Goal: Task Accomplishment & Management: Manage account settings

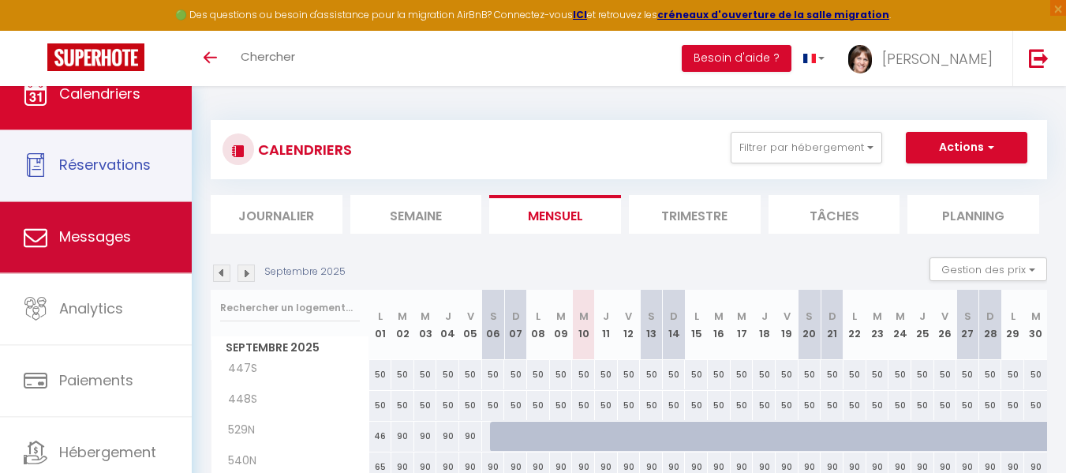
click at [115, 167] on span "Réservations" at bounding box center [105, 165] width 92 height 20
select select "not_cancelled"
select select
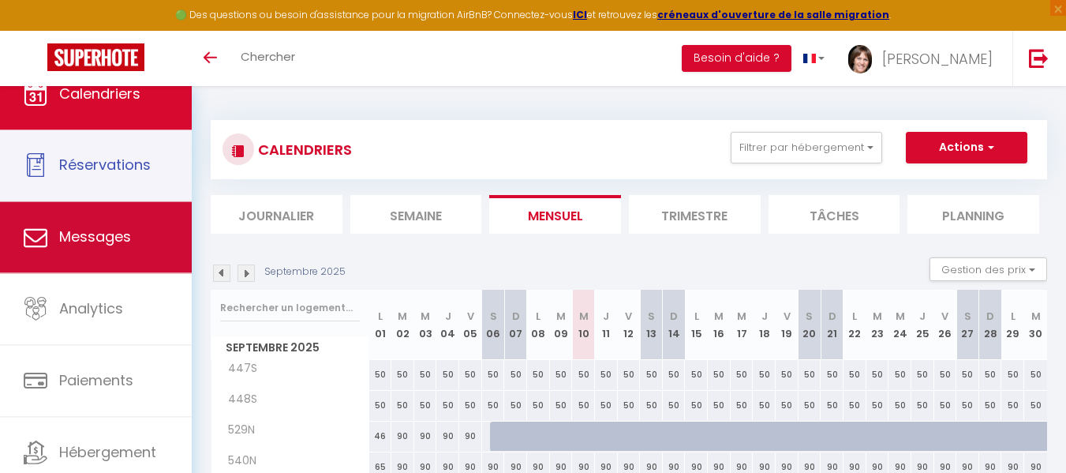
select select
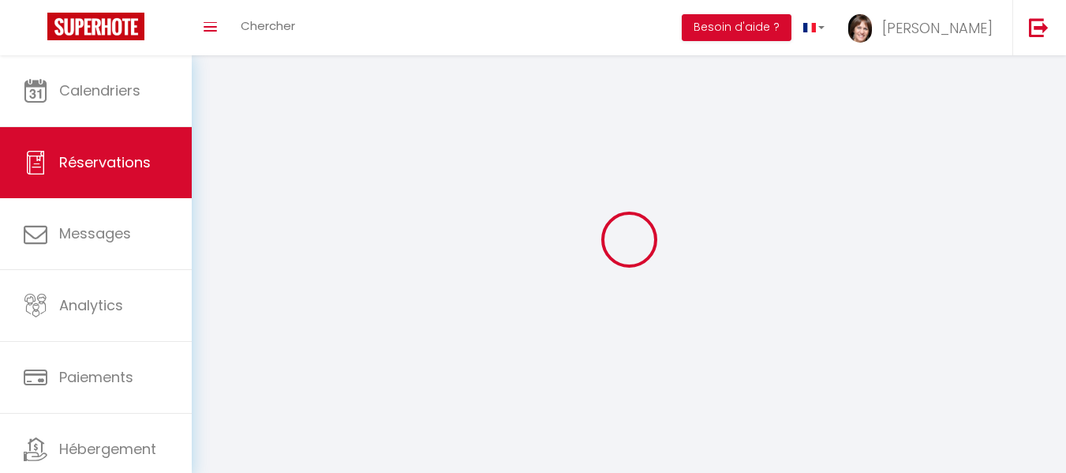
select select
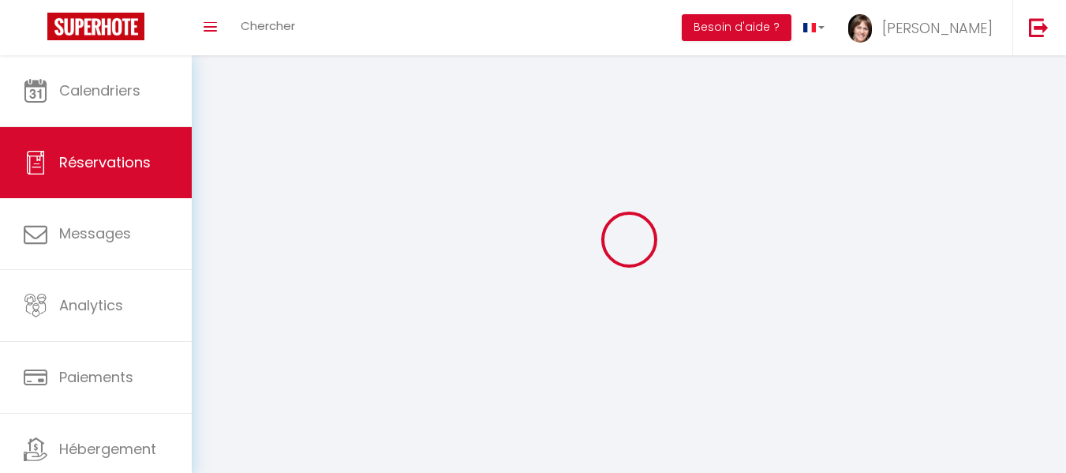
select select
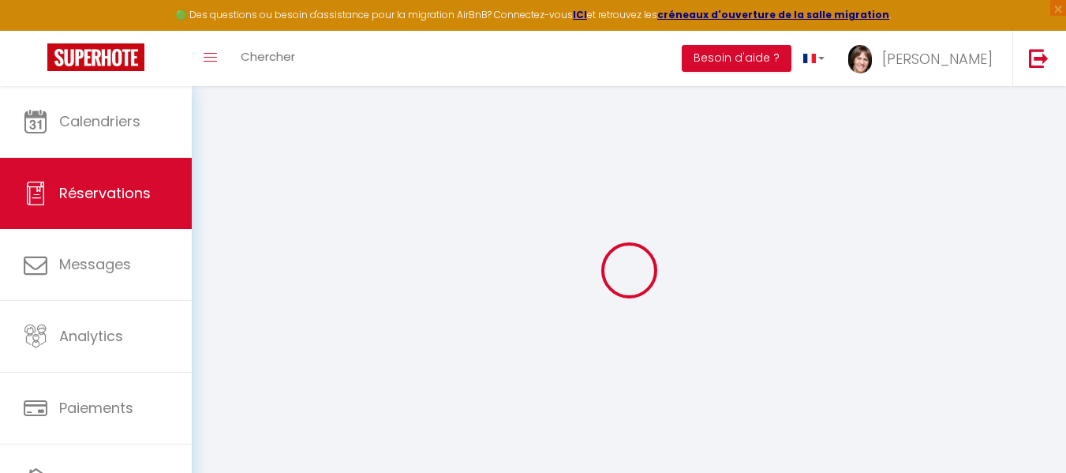
select select
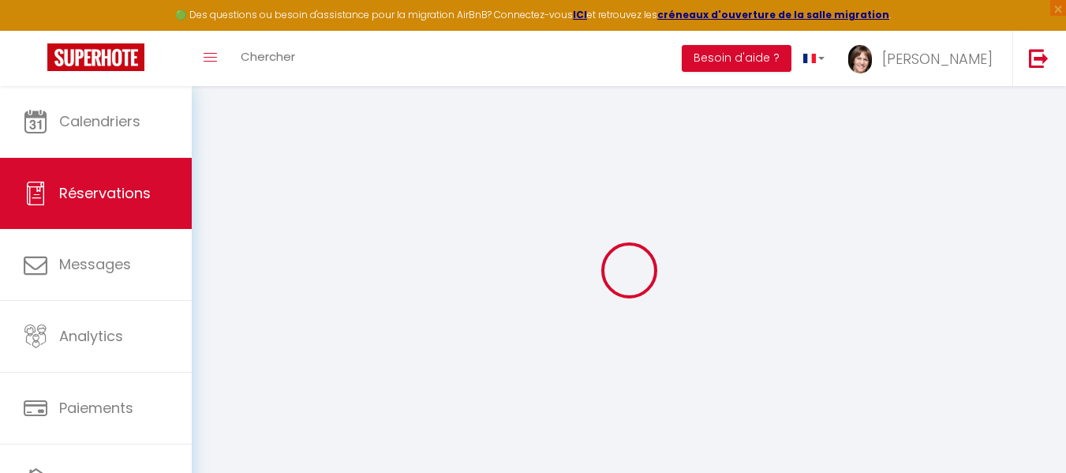
select select
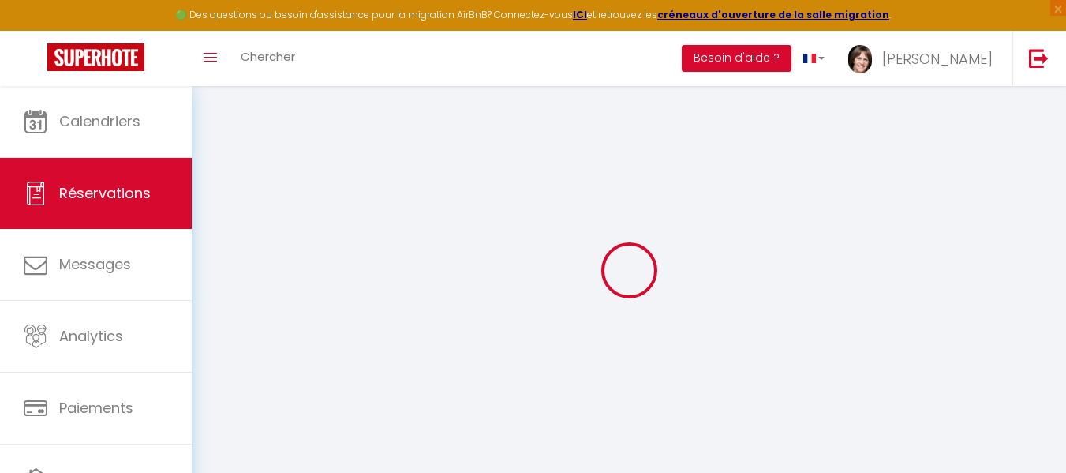
select select
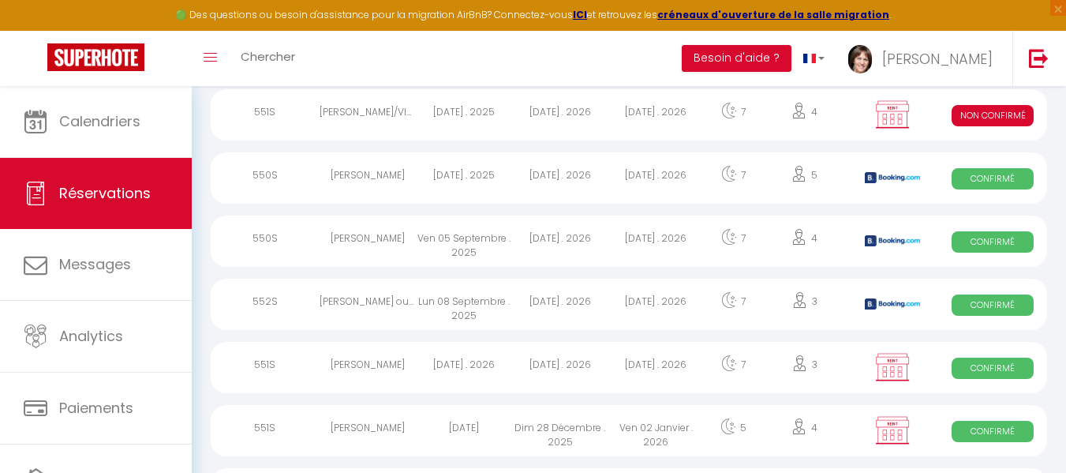
scroll to position [306, 0]
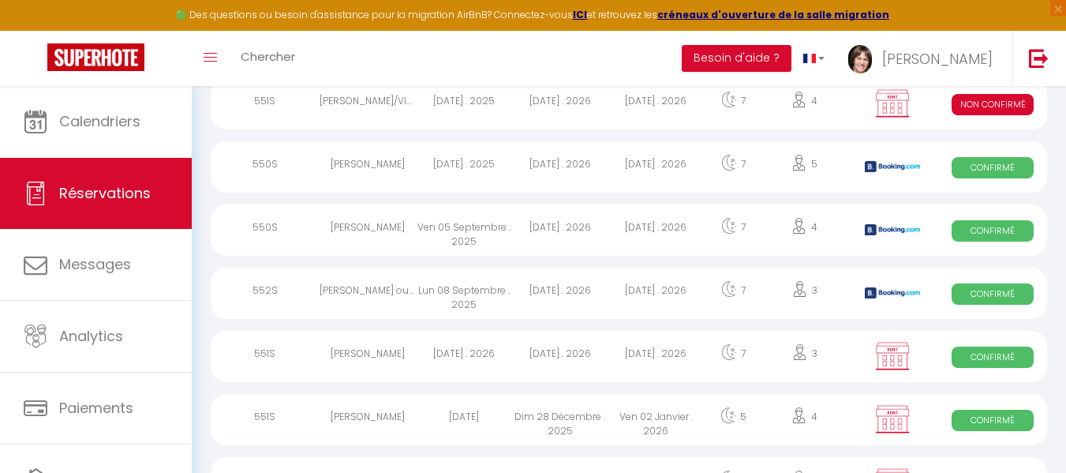
click at [453, 295] on div "Lun 08 Septembre . 2025" at bounding box center [464, 293] width 96 height 51
select select "OK"
select select "KO"
select select "1"
select select "0"
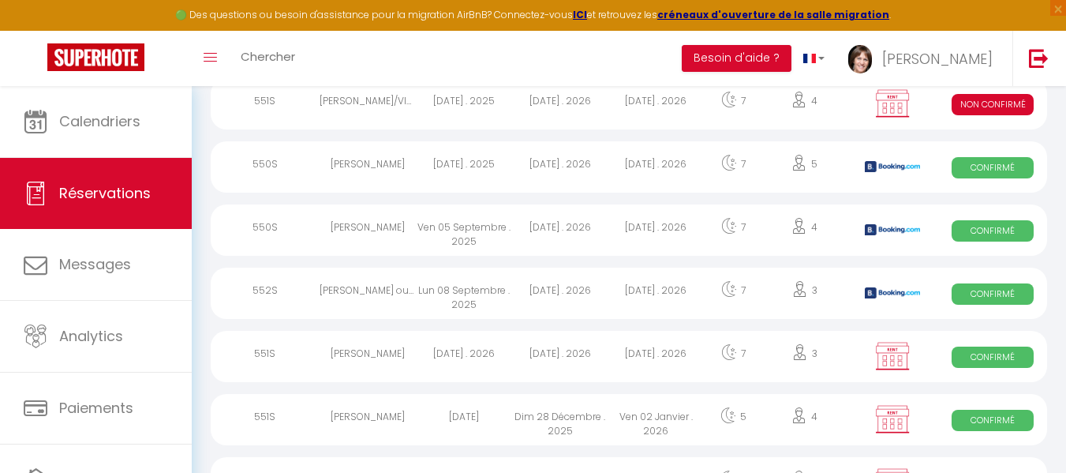
select select "1"
select select
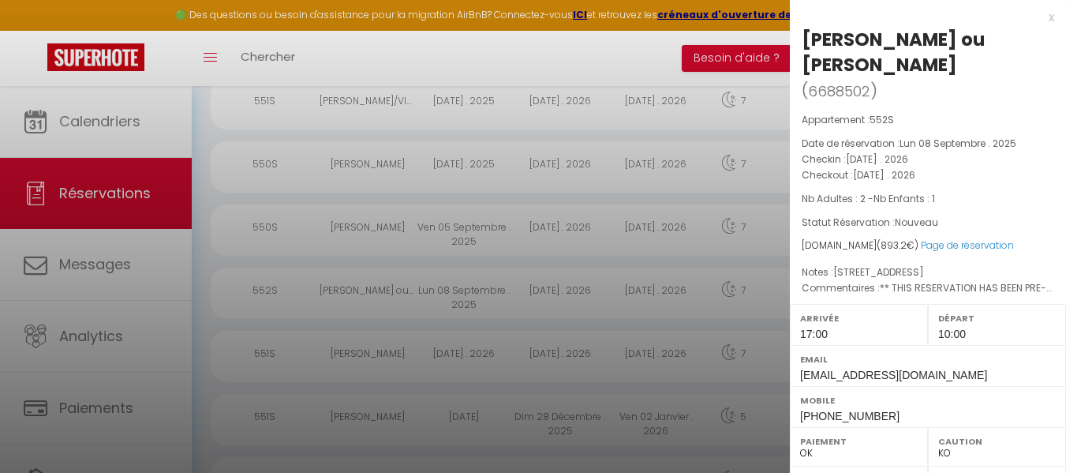
scroll to position [337, 0]
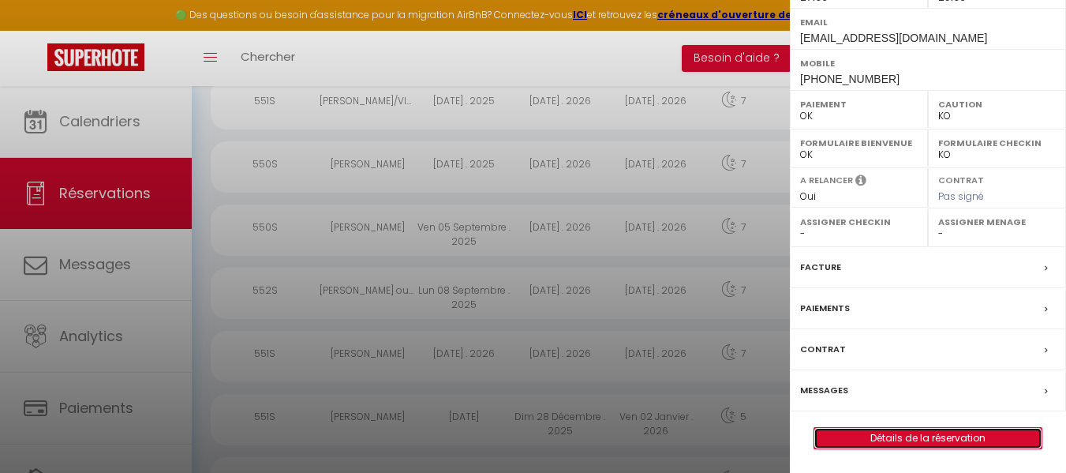
click at [916, 437] on link "Détails de la réservation" at bounding box center [928, 438] width 227 height 21
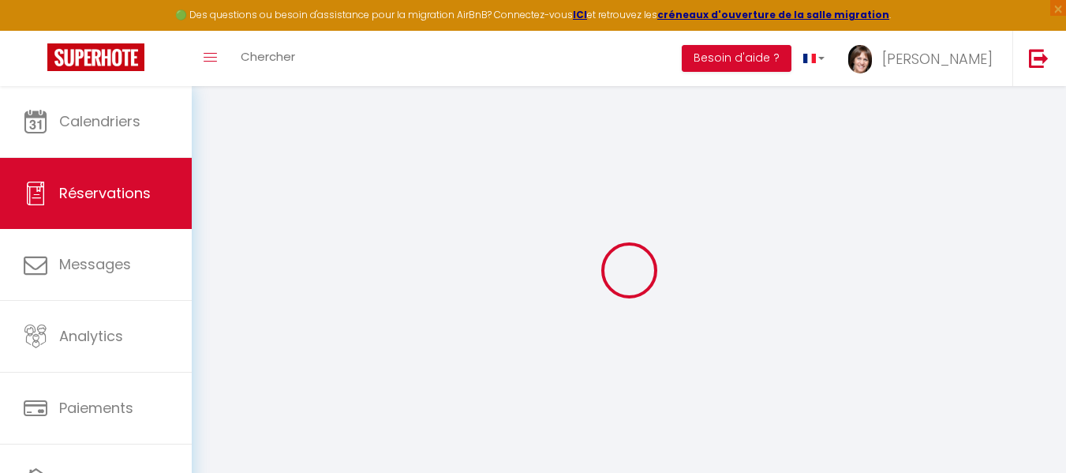
select select
checkbox input "false"
select select
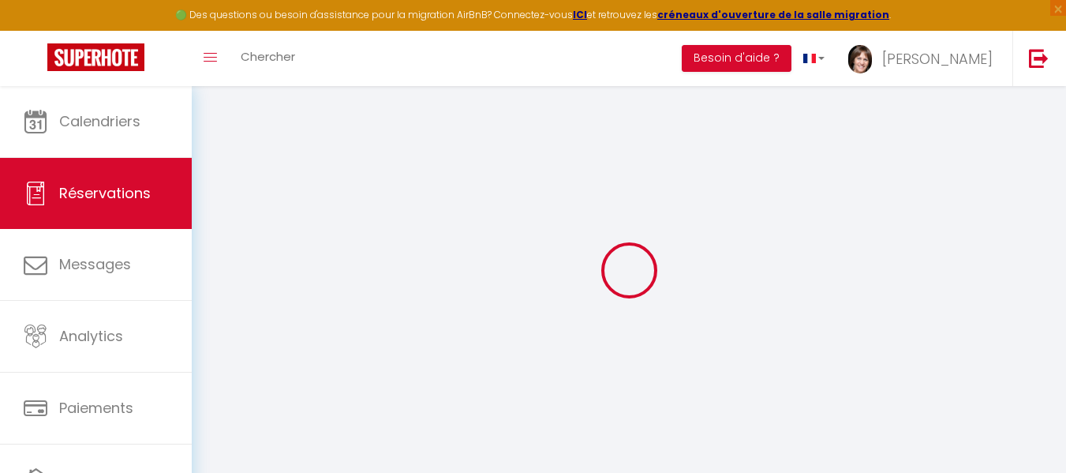
checkbox input "false"
type complète0 "[STREET_ADDRESS]"
type textarea "** THIS RESERVATION HAS BEEN PRE-PAID ** BOOKING NOTE : Payment charge is EUR 1…"
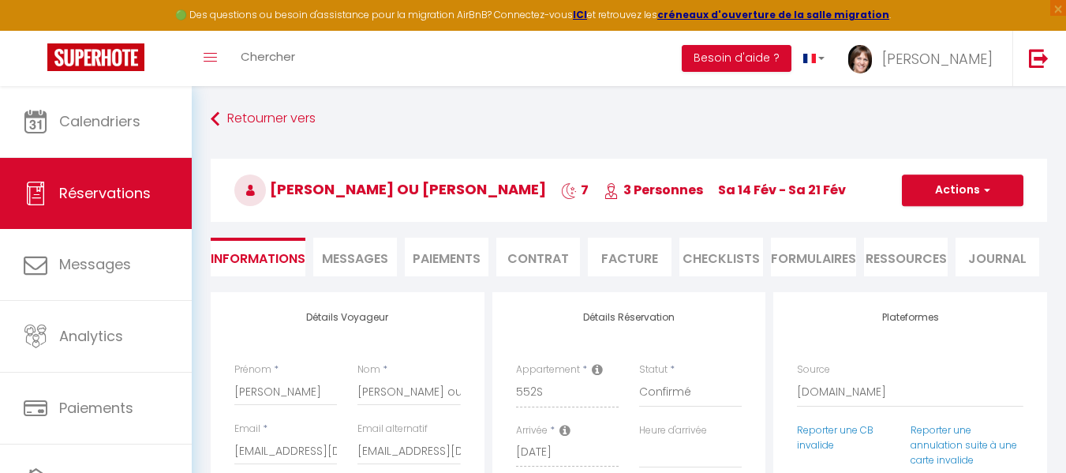
select select
checkbox input "false"
select select "17:00"
select select "10:00"
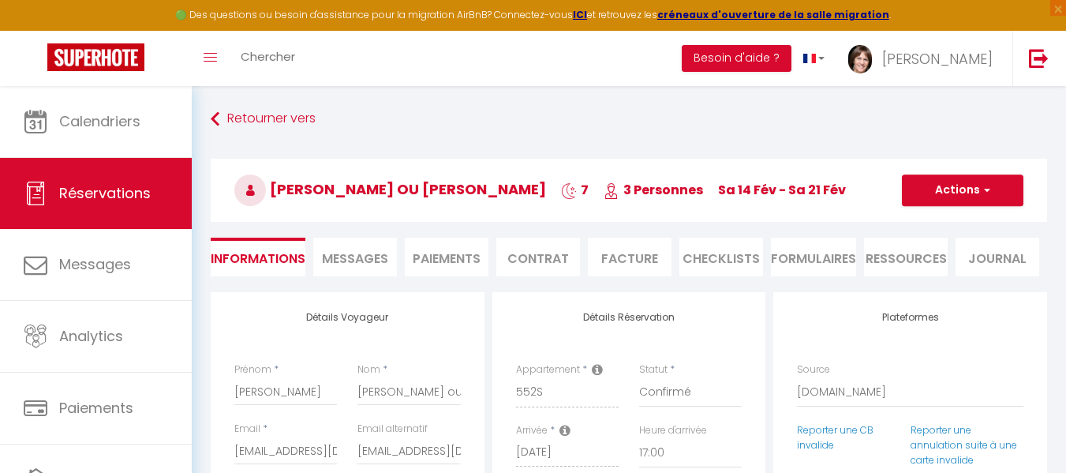
click at [550, 258] on li "Contrat" at bounding box center [539, 257] width 84 height 39
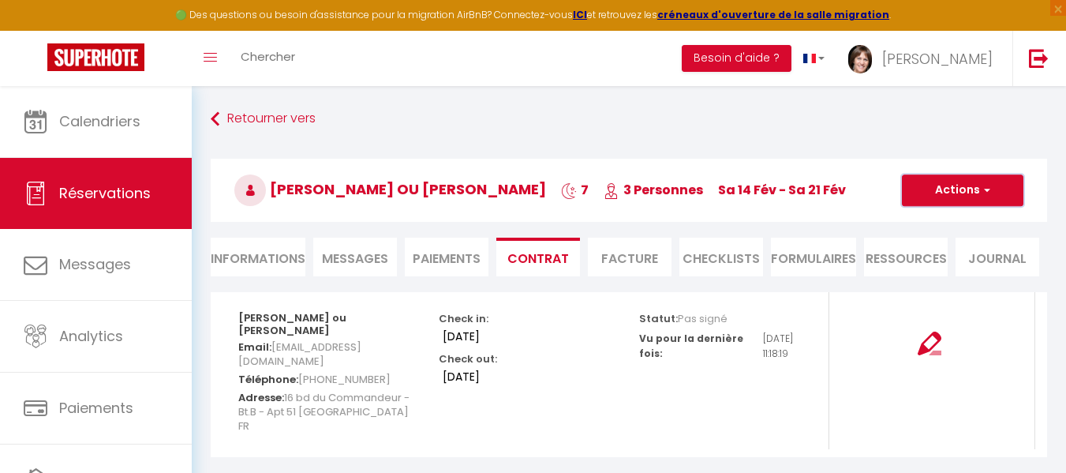
click at [958, 188] on button "Actions" at bounding box center [963, 190] width 122 height 32
click at [954, 244] on link "Envoyer le contrat" at bounding box center [951, 245] width 133 height 21
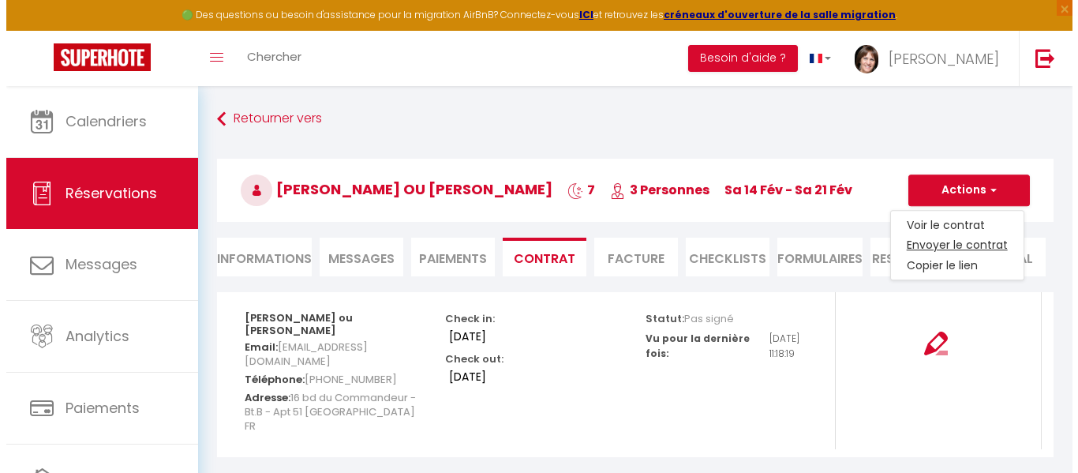
type input "[EMAIL_ADDRESS][DOMAIN_NAME]"
select select "fr"
type input "Votre contrat 6688502 - 552S Superdévoluy"
type textarea "Bonjour, Nous vous invitons à cliquer sur le lien suivant pour signer votre con…"
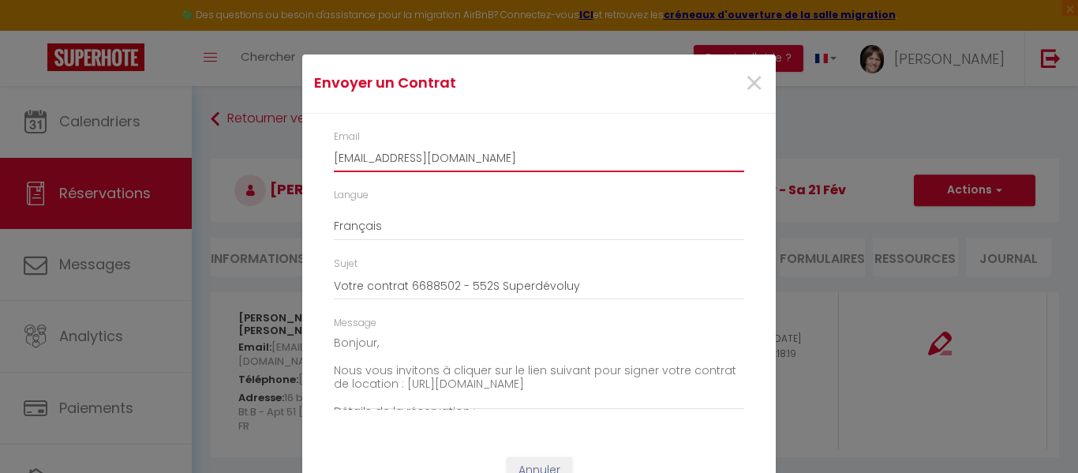
drag, startPoint x: 534, startPoint y: 161, endPoint x: 291, endPoint y: 156, distance: 243.2
click at [291, 156] on div "Envoyer un Contrat × Email [EMAIL_ADDRESS][DOMAIN_NAME] Langue Anglais Français…" at bounding box center [539, 236] width 1078 height 473
type input "[PERSON_NAME][EMAIL_ADDRESS][DOMAIN_NAME]"
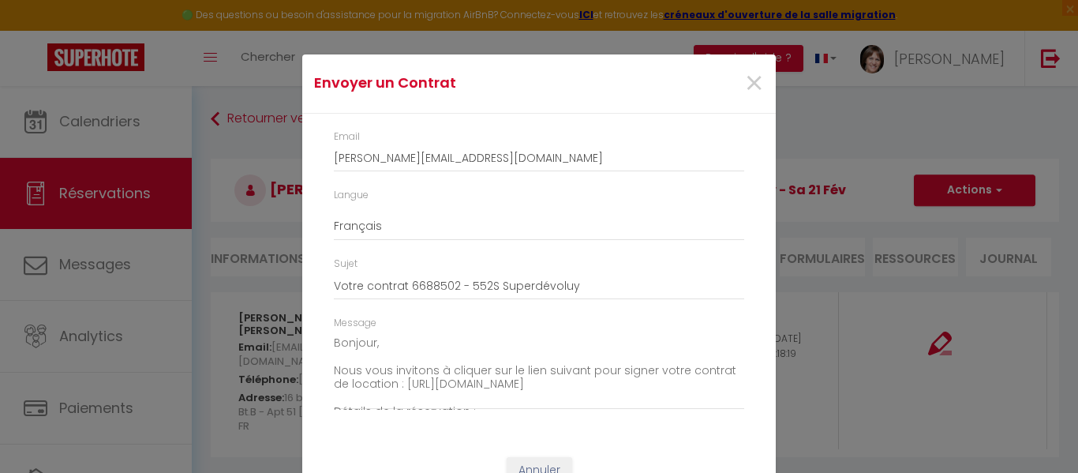
scroll to position [56, 0]
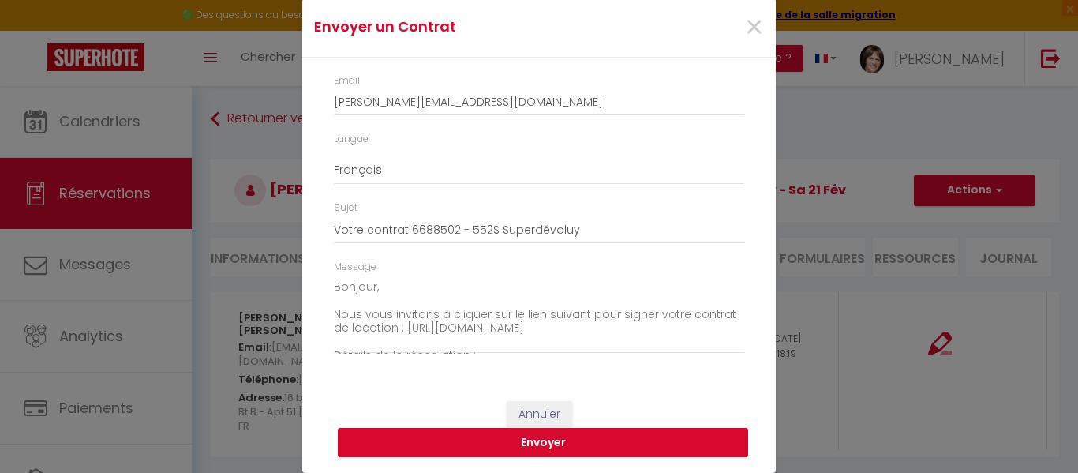
click at [560, 445] on button "Envoyer" at bounding box center [543, 443] width 410 height 30
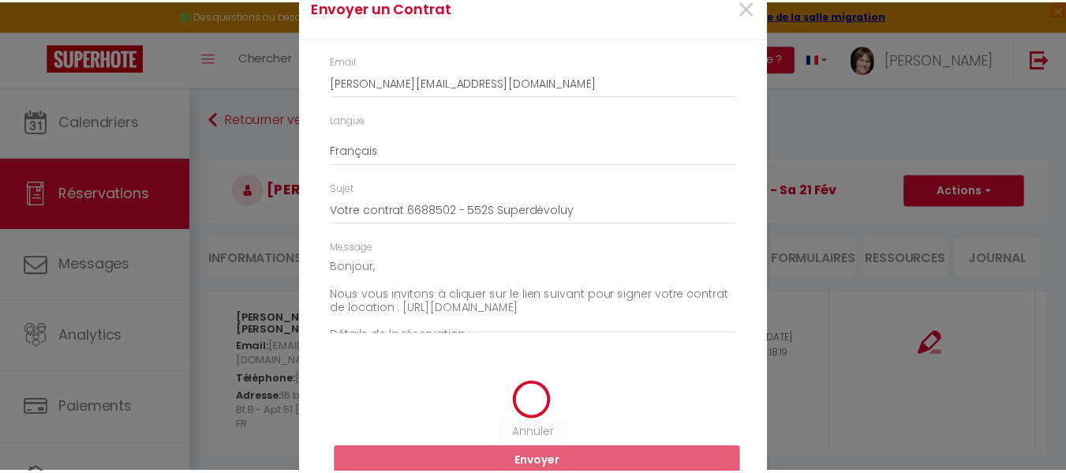
scroll to position [36, 0]
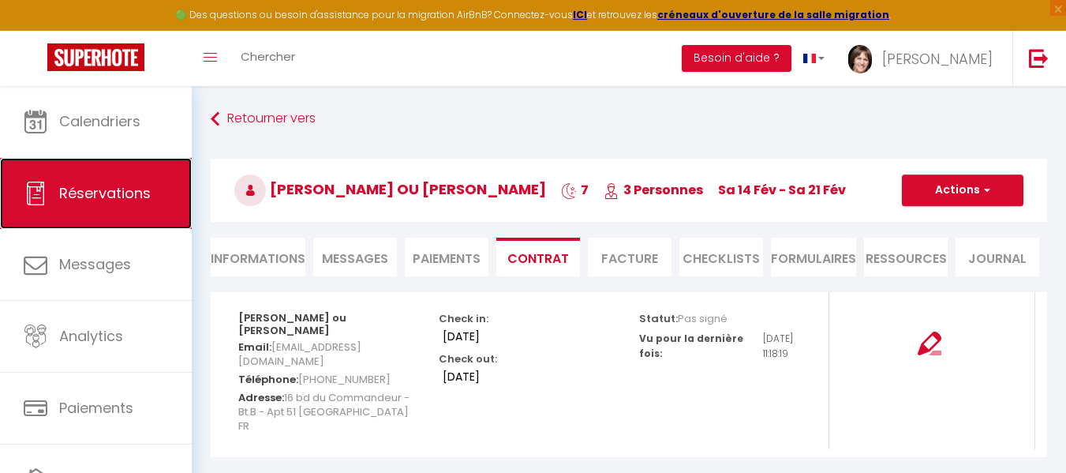
click at [112, 189] on span "Réservations" at bounding box center [105, 193] width 92 height 20
select select "not_cancelled"
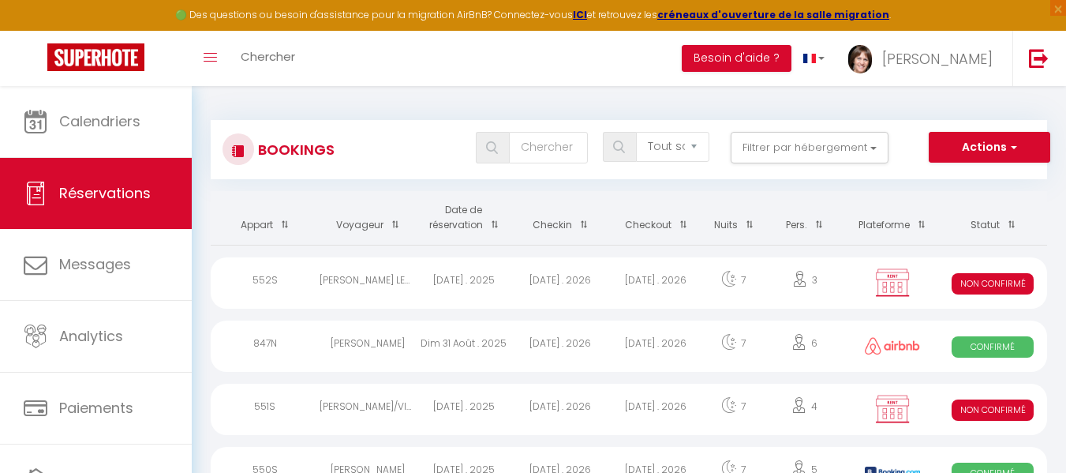
click at [407, 404] on div "[PERSON_NAME]/VIOLET" at bounding box center [368, 409] width 96 height 51
select select "KO"
select select "0"
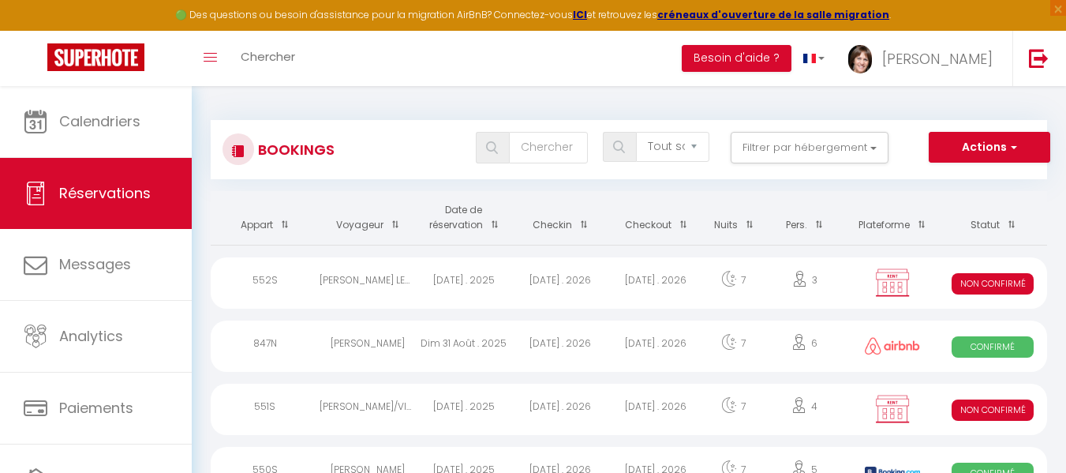
select select "1"
select select
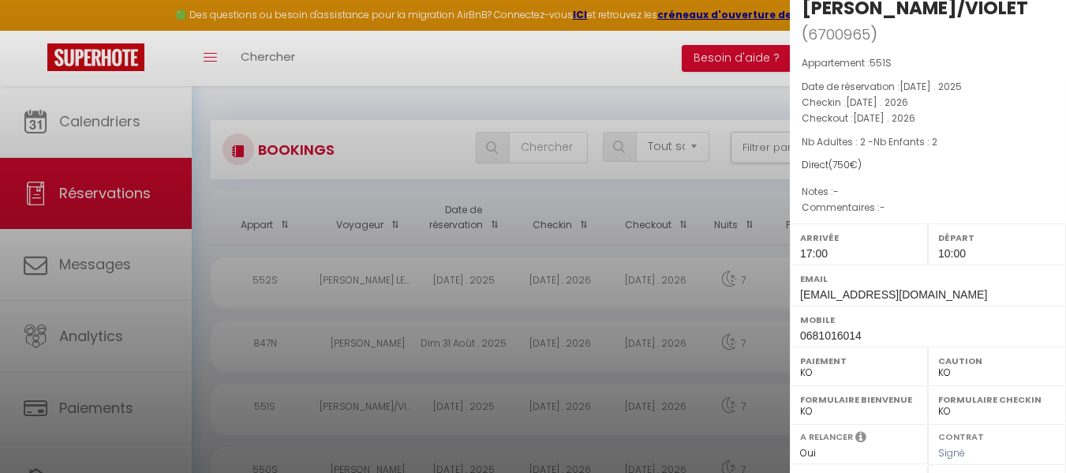
scroll to position [53, 0]
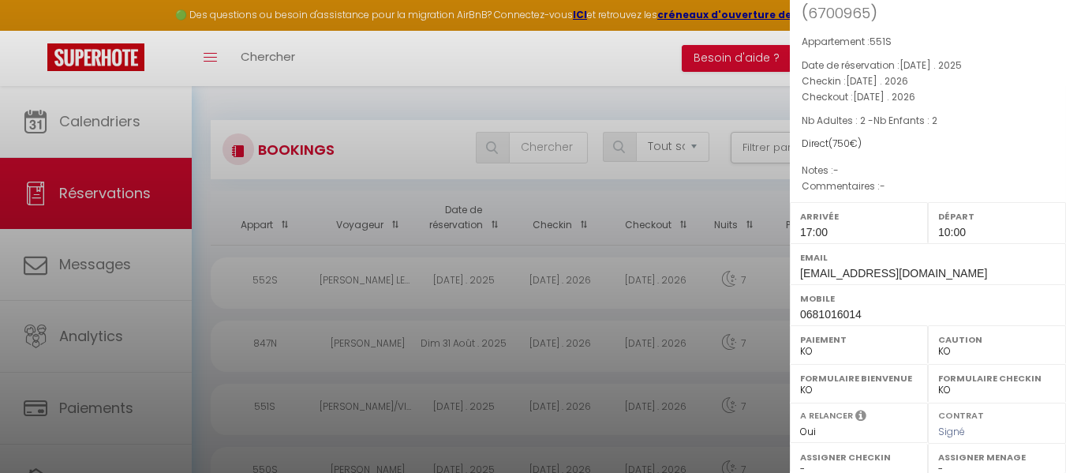
click at [439, 299] on div at bounding box center [533, 236] width 1066 height 473
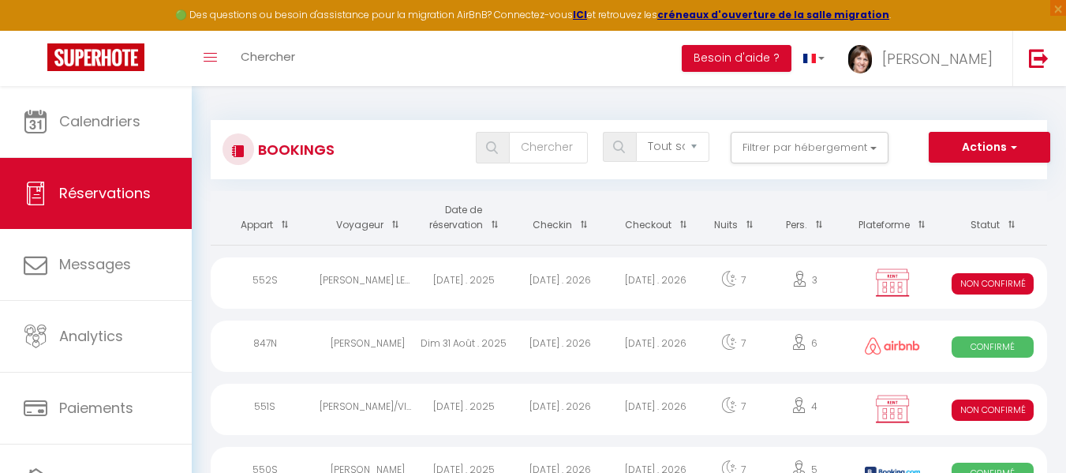
click at [439, 299] on div "[DATE] . 2025" at bounding box center [464, 282] width 96 height 51
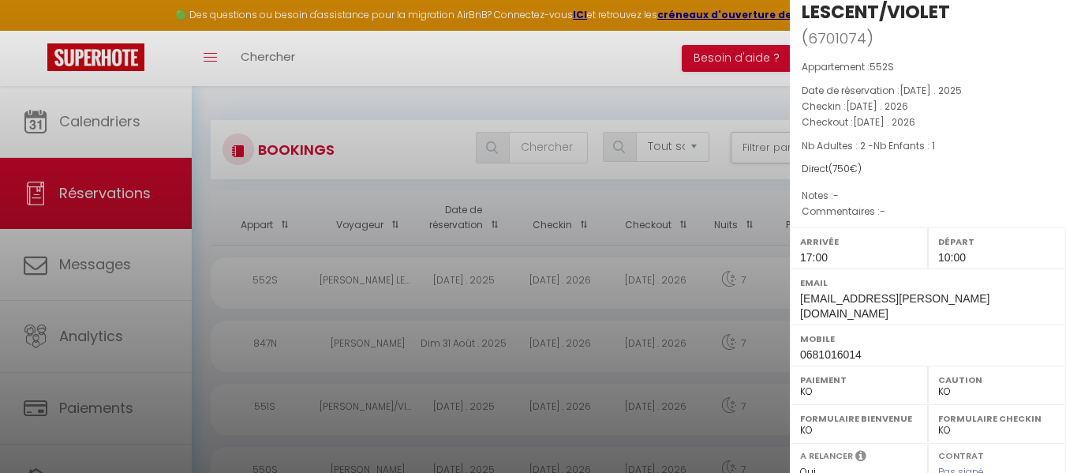
click at [367, 410] on div at bounding box center [533, 236] width 1066 height 473
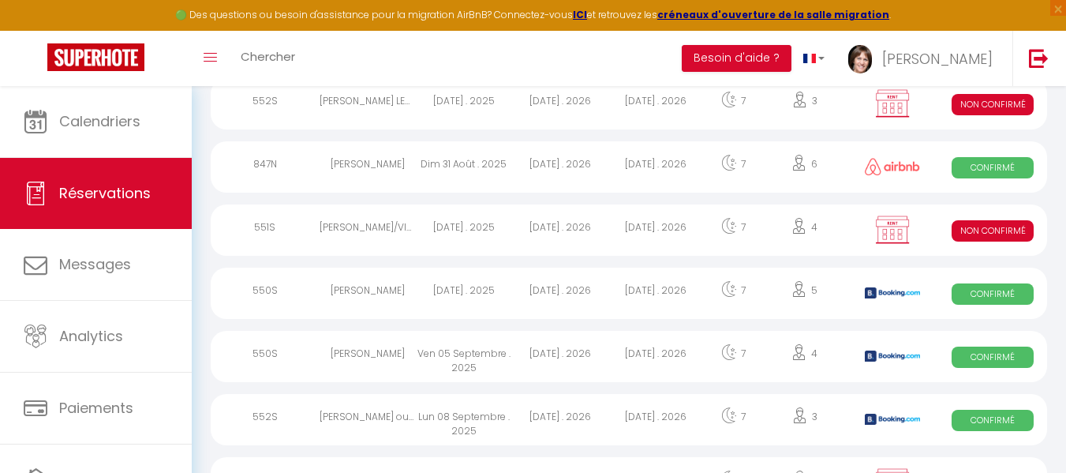
scroll to position [274, 0]
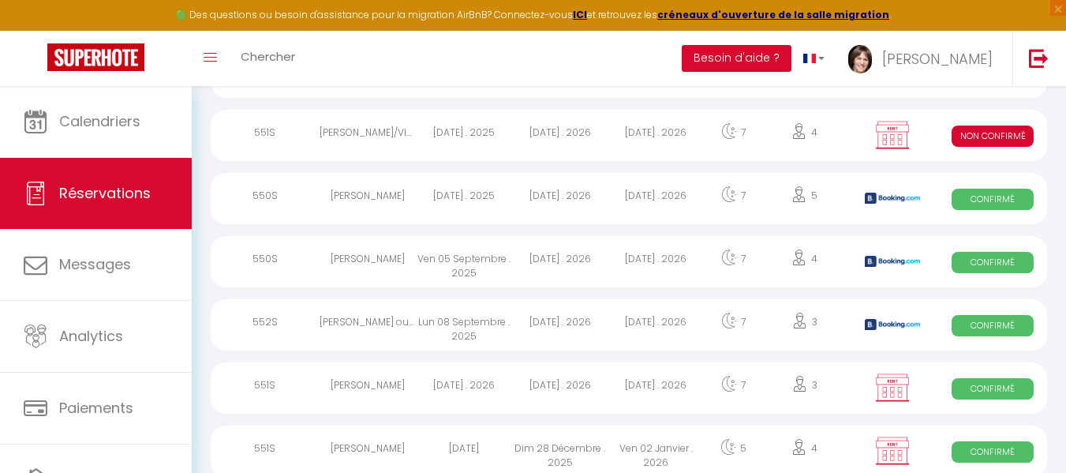
click at [470, 204] on div "[DATE] . 2025" at bounding box center [464, 198] width 96 height 51
select select "OK"
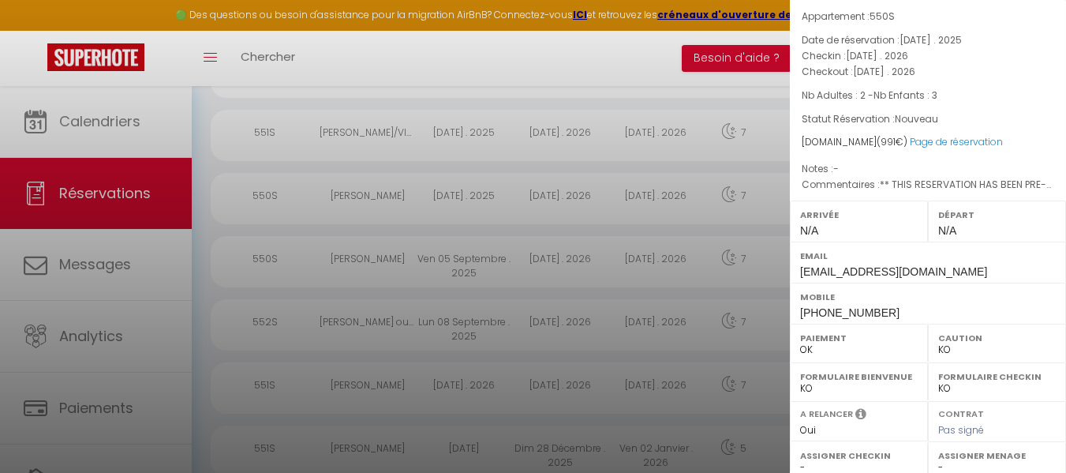
click at [378, 321] on div at bounding box center [533, 236] width 1066 height 473
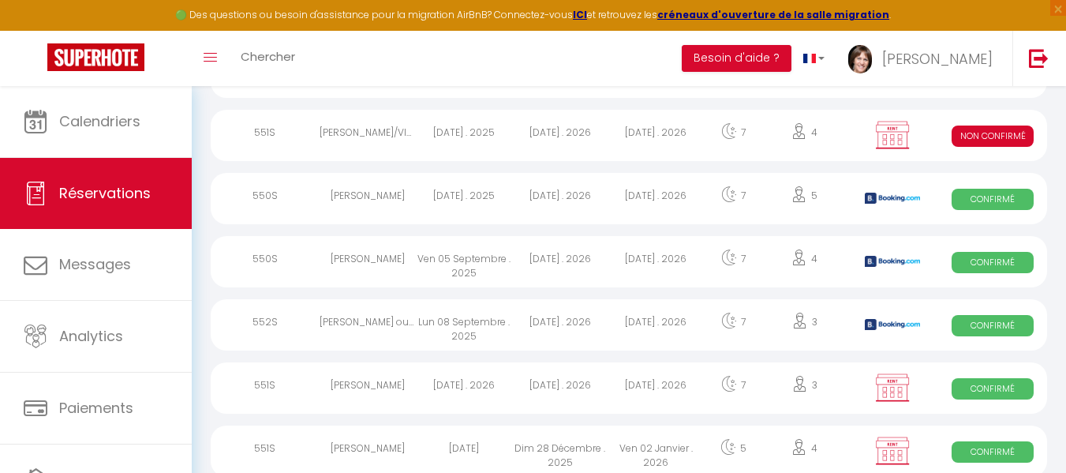
click at [378, 321] on div "[PERSON_NAME] ou [PERSON_NAME]" at bounding box center [368, 324] width 96 height 51
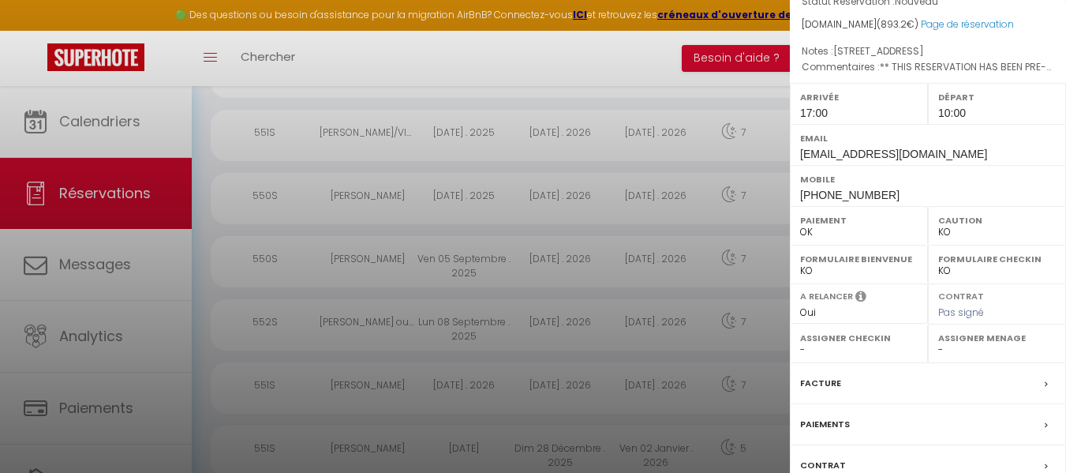
scroll to position [337, 0]
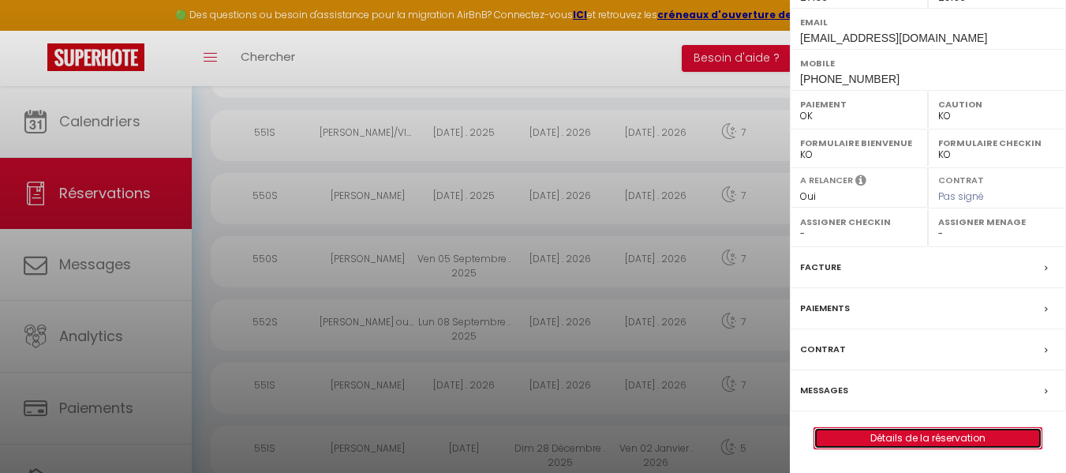
click at [985, 433] on link "Détails de la réservation" at bounding box center [928, 438] width 227 height 21
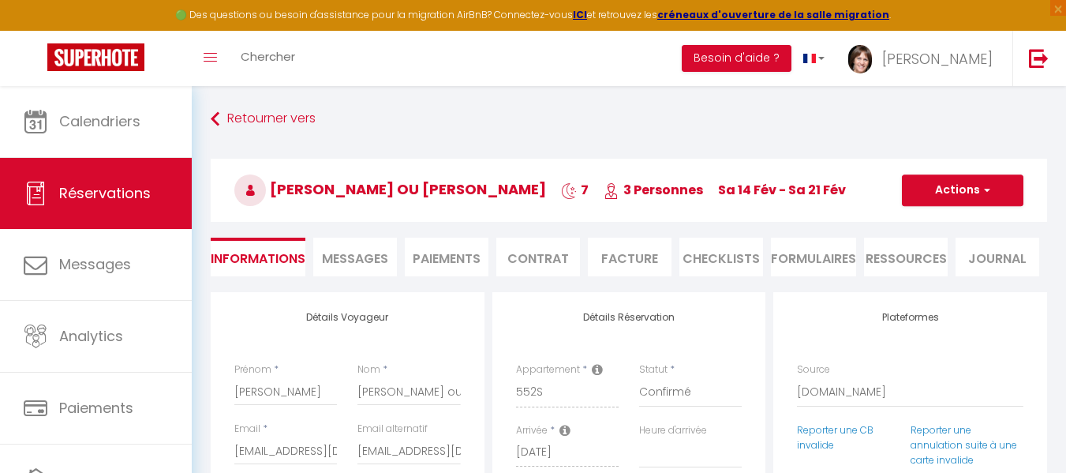
select select
checkbox input "false"
type complète0 "[STREET_ADDRESS]"
type textarea "** THIS RESERVATION HAS BEEN PRE-PAID ** BOOKING NOTE : Payment charge is EUR 1…"
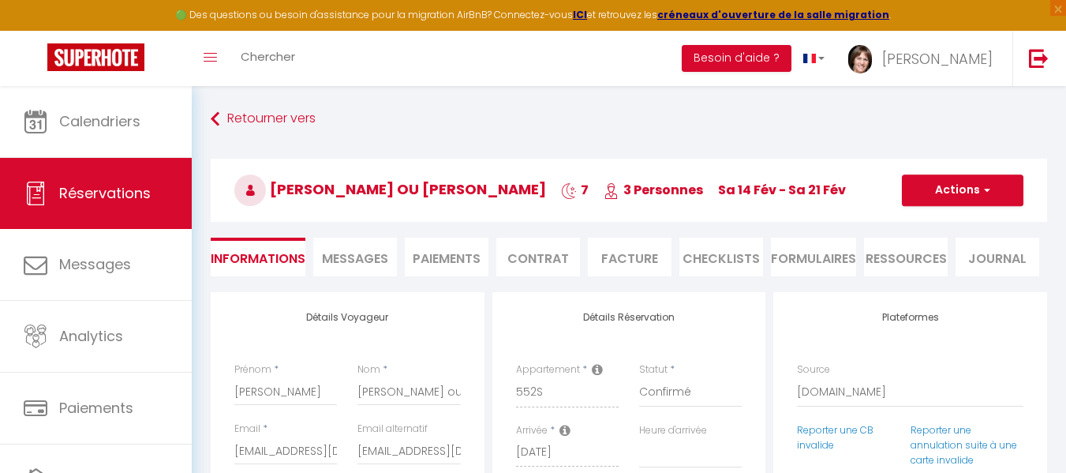
select select
checkbox input "false"
select select "17:00"
select select "10:00"
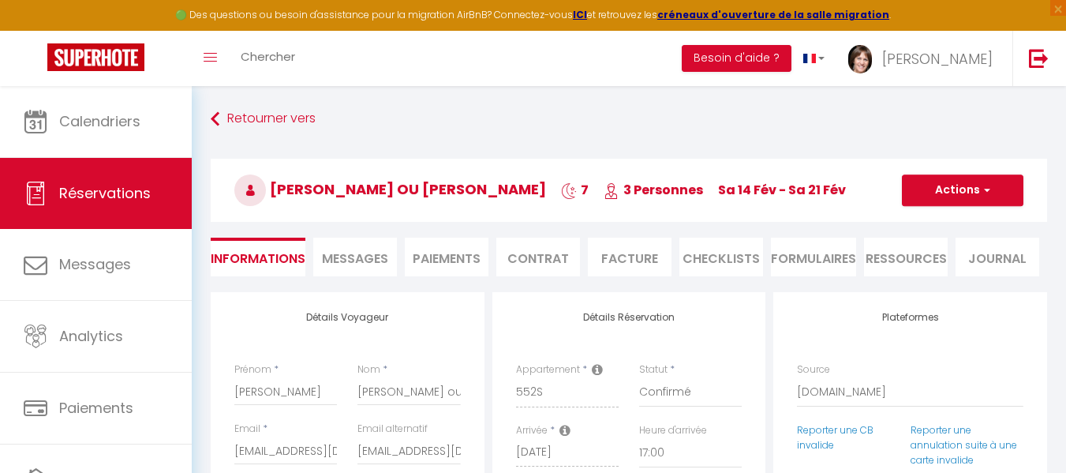
click at [537, 254] on li "Contrat" at bounding box center [539, 257] width 84 height 39
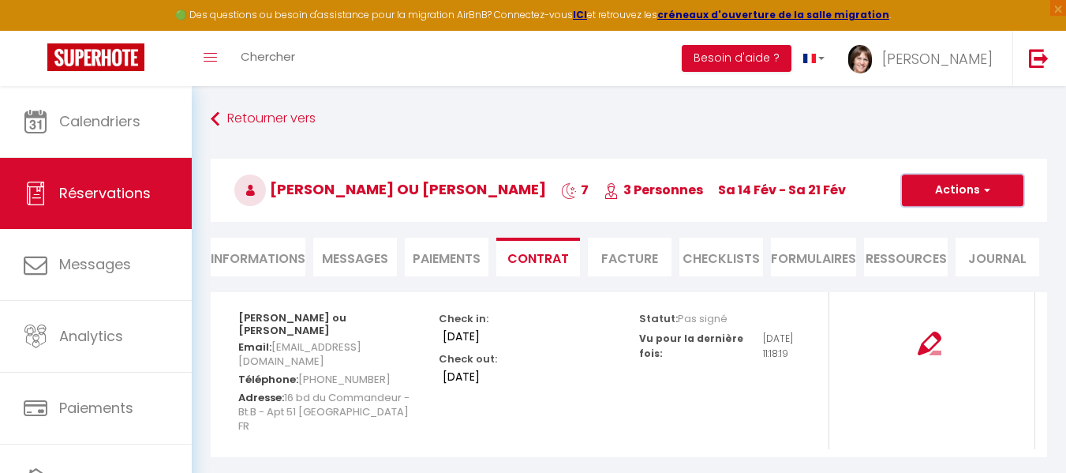
click at [963, 186] on button "Actions" at bounding box center [963, 190] width 122 height 32
click at [967, 184] on button "Actions" at bounding box center [963, 190] width 122 height 32
click at [954, 246] on link "Envoyer le contrat" at bounding box center [951, 245] width 133 height 21
type input "[EMAIL_ADDRESS][DOMAIN_NAME]"
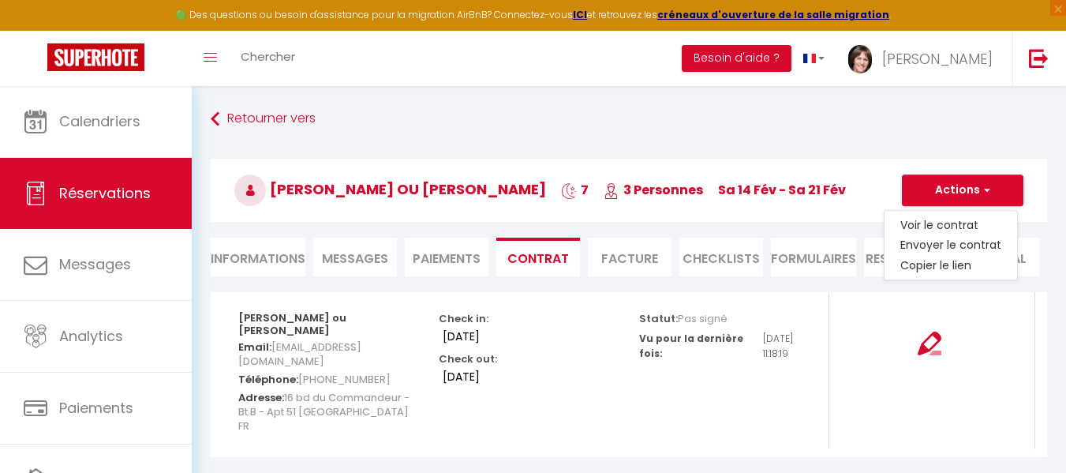
select select "fr"
type input "Votre contrat 6688502 - 552S Superdévoluy"
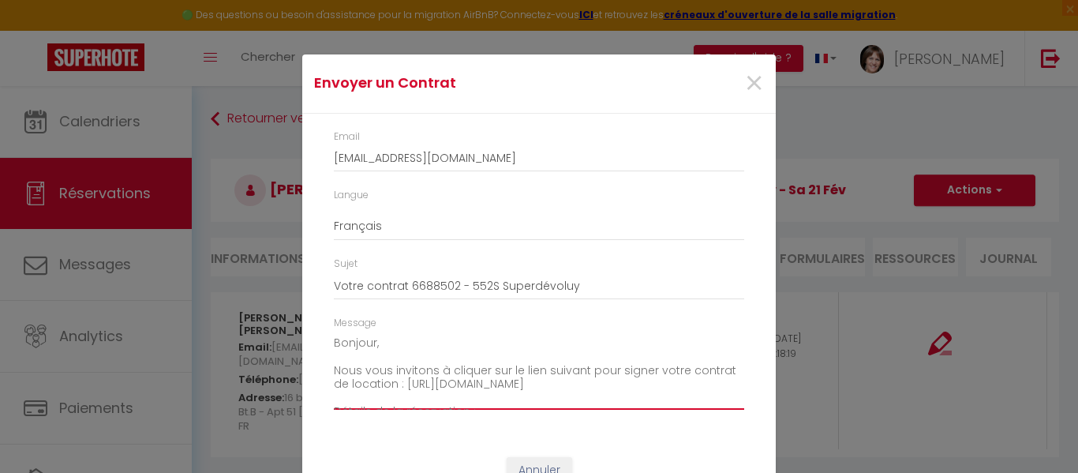
click at [334, 374] on textarea "Bonjour, Nous vous invitons à cliquer sur le lien suivant pour signer votre con…" at bounding box center [539, 371] width 410 height 80
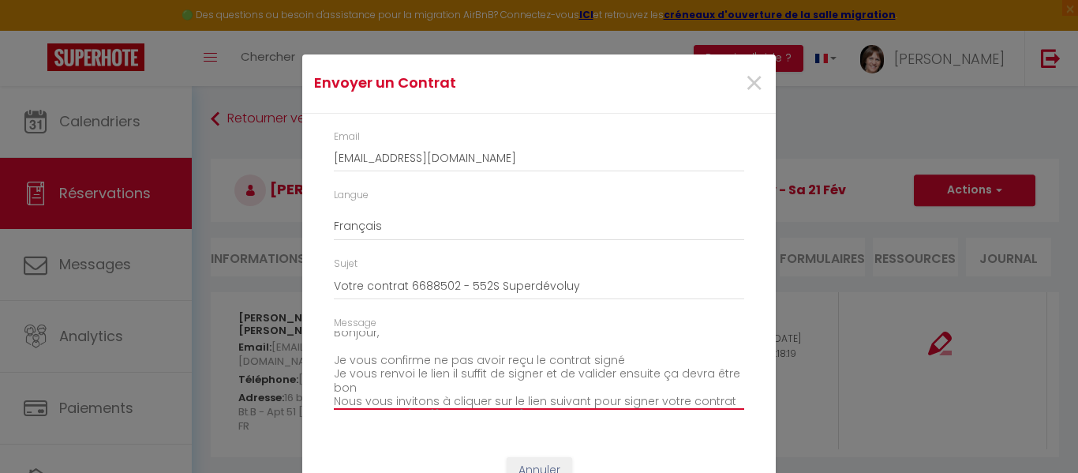
click at [499, 373] on textarea "Bonjour, Je vous confirme ne pas avoir reçu le contrat signé Je vous renvoi le …" at bounding box center [539, 371] width 410 height 80
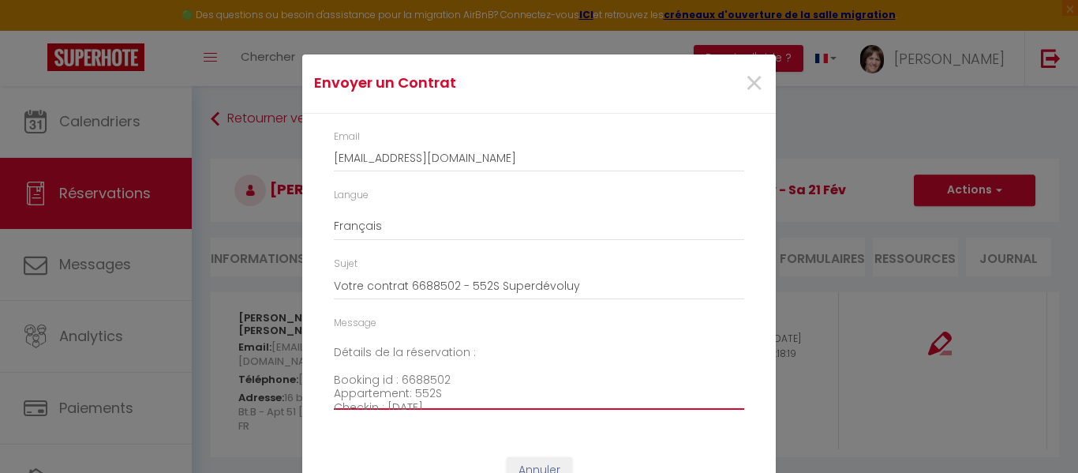
scroll to position [0, 0]
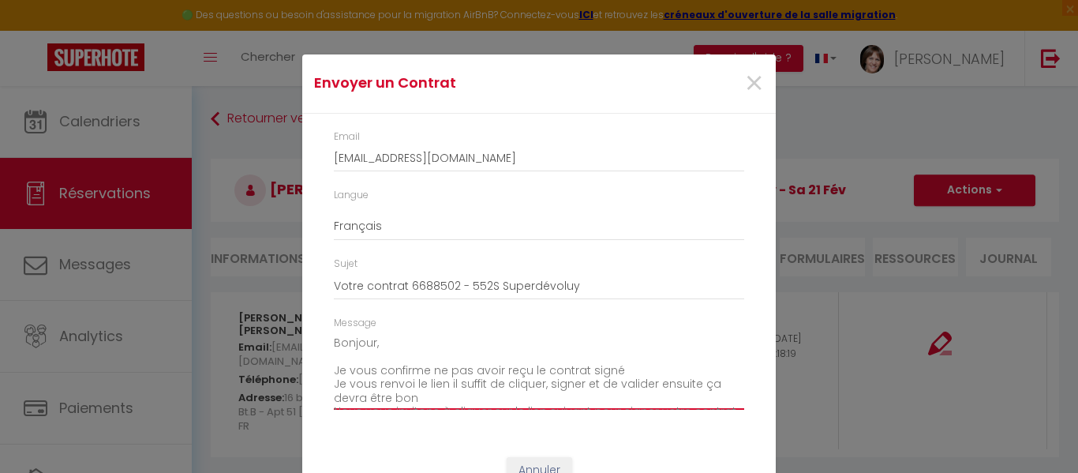
drag, startPoint x: 328, startPoint y: 338, endPoint x: 420, endPoint y: 393, distance: 107.0
click at [420, 393] on textarea "Bonjour, Je vous confirme ne pas avoir reçu le contrat signé Je vous renvoi le …" at bounding box center [539, 371] width 410 height 80
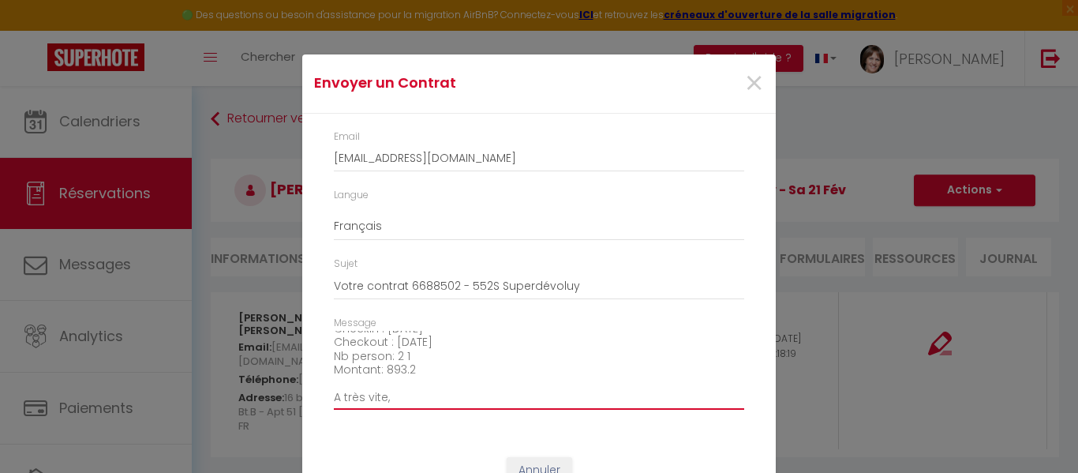
scroll to position [221, 0]
type textarea "Bonjour, Je vous confirme ne pas avoir reçu le contrat signé Je vous renvoi le …"
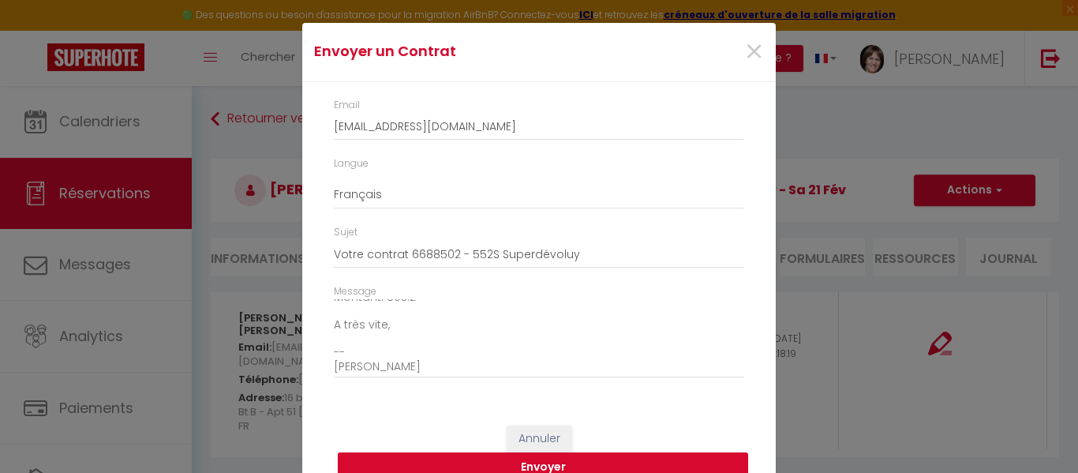
scroll to position [56, 0]
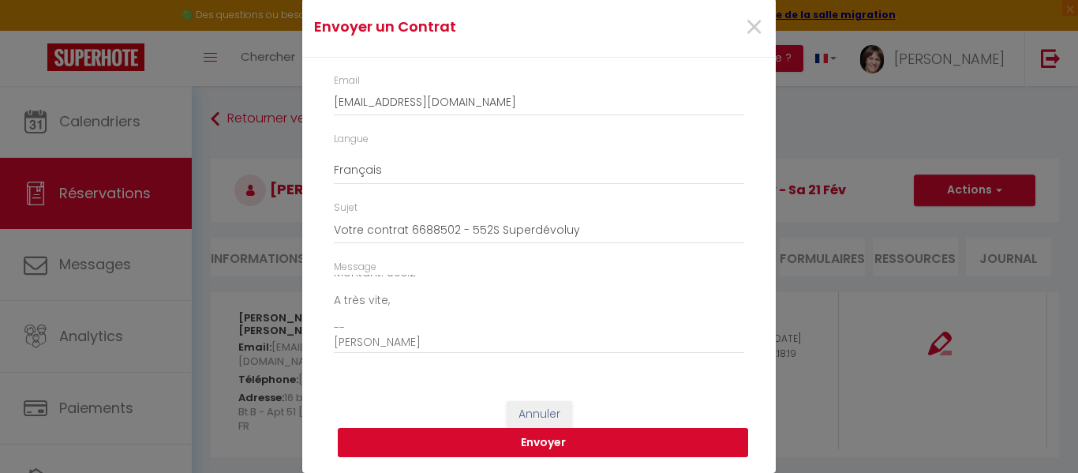
click at [545, 445] on button "Envoyer" at bounding box center [543, 443] width 410 height 30
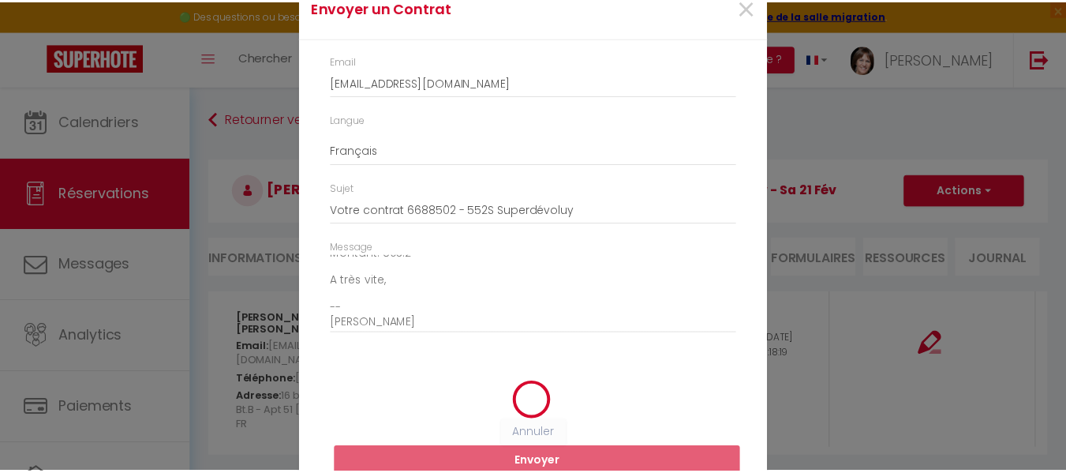
scroll to position [36, 0]
